Goal: Information Seeking & Learning: Learn about a topic

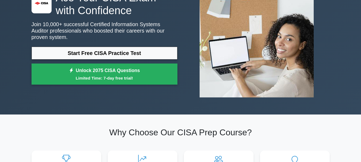
scroll to position [27, 0]
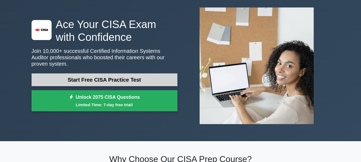
click at [123, 77] on link "Start Free CISA Practice Test" at bounding box center [105, 79] width 146 height 13
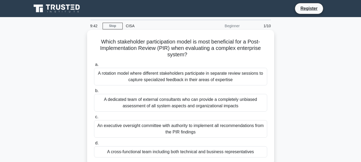
scroll to position [27, 0]
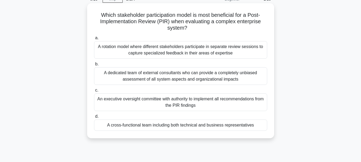
click at [220, 122] on div "A cross-functional team including both technical and business representatives" at bounding box center [180, 125] width 173 height 11
click at [94, 118] on input "d. A cross-functional team including both technical and business representatives" at bounding box center [94, 116] width 0 height 3
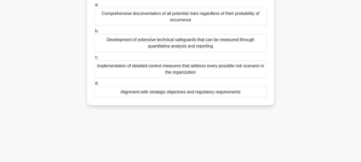
scroll to position [0, 0]
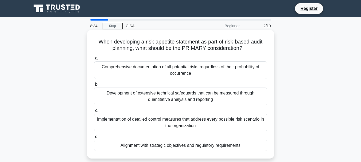
click at [212, 147] on div "Alignment with strategic objectives and regulatory requirements" at bounding box center [180, 145] width 173 height 11
click at [94, 139] on input "d. Alignment with strategic objectives and regulatory requirements" at bounding box center [94, 136] width 0 height 3
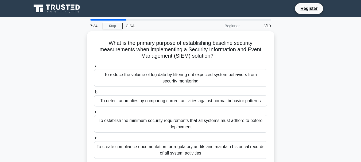
scroll to position [27, 0]
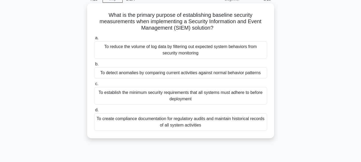
click at [135, 124] on div "To create compliance documentation for regulatory audits and maintain historica…" at bounding box center [180, 122] width 173 height 18
click at [94, 112] on input "d. To create compliance documentation for regulatory audits and maintain histor…" at bounding box center [94, 109] width 0 height 3
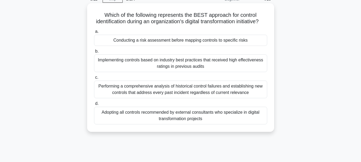
click at [175, 46] on div "Conducting a risk assessment before mapping controls to specific risks" at bounding box center [180, 40] width 173 height 11
click at [94, 33] on input "a. Conducting a risk assessment before mapping controls to specific risks" at bounding box center [94, 31] width 0 height 3
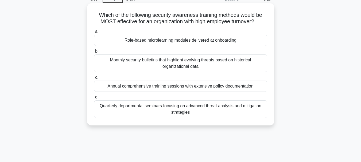
scroll to position [0, 0]
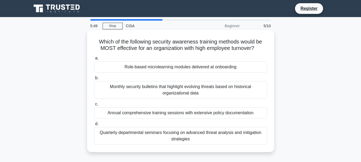
click at [132, 115] on div "Annual comprehensive training sessions with extensive policy documentation" at bounding box center [180, 112] width 173 height 11
click at [94, 106] on input "c. Annual comprehensive training sessions with extensive policy documentation" at bounding box center [94, 104] width 0 height 3
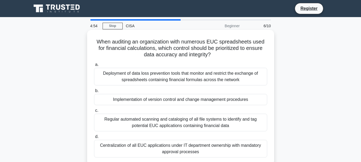
click at [122, 103] on div "Implementation of version control and change management procedures" at bounding box center [180, 99] width 173 height 11
click at [94, 93] on input "b. Implementation of version control and change management procedures" at bounding box center [94, 90] width 0 height 3
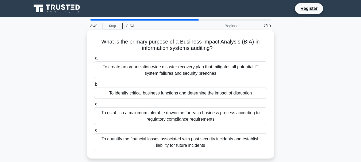
click at [185, 72] on div "To create an organization-wide disaster recovery plan that mitigates all potent…" at bounding box center [180, 70] width 173 height 18
click at [94, 60] on input "a. To create an organization-wide disaster recovery plan that mitigates all pot…" at bounding box center [94, 58] width 0 height 3
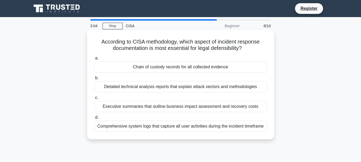
click at [185, 71] on div "Chain of custody records for all collected evidence" at bounding box center [180, 66] width 173 height 11
click at [94, 60] on input "a. Chain of custody records for all collected evidence" at bounding box center [94, 58] width 0 height 3
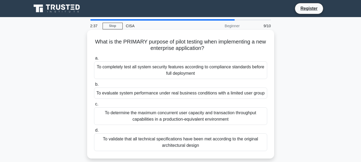
click at [137, 72] on div "To completely test all system security features according to compliance standar…" at bounding box center [180, 70] width 173 height 18
click at [94, 60] on input "a. To completely test all system security features according to compliance stan…" at bounding box center [94, 58] width 0 height 3
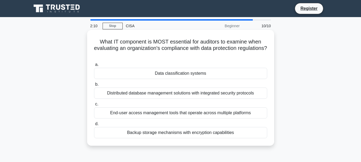
click at [139, 72] on div "Data classification systems" at bounding box center [180, 73] width 173 height 11
click at [94, 67] on input "a. Data classification systems" at bounding box center [94, 64] width 0 height 3
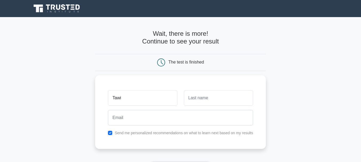
type input "Tawi"
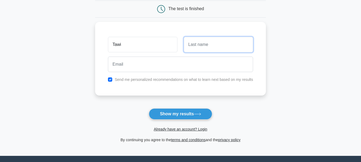
scroll to position [53, 0]
type input "Masengu"
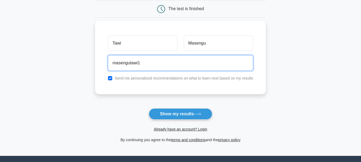
type input "masengutawi1@gmail.com"
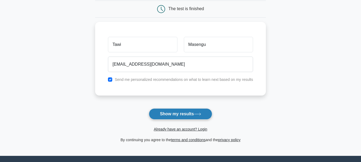
click at [162, 114] on button "Show my results" at bounding box center [180, 113] width 63 height 11
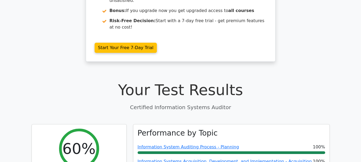
scroll to position [160, 0]
